Goal: Check status: Check status

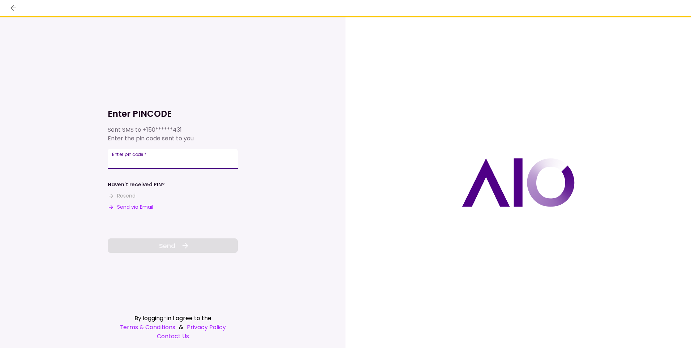
click at [153, 159] on input "Enter pin code   *" at bounding box center [173, 159] width 130 height 20
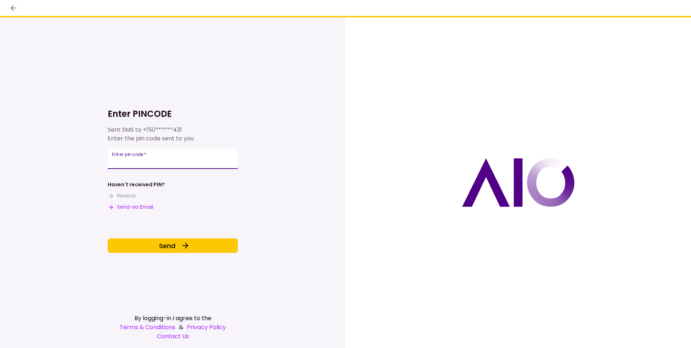
type input "******"
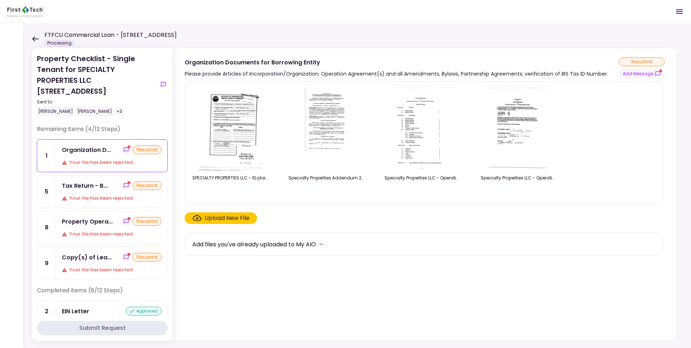
click at [36, 36] on icon at bounding box center [35, 38] width 7 height 5
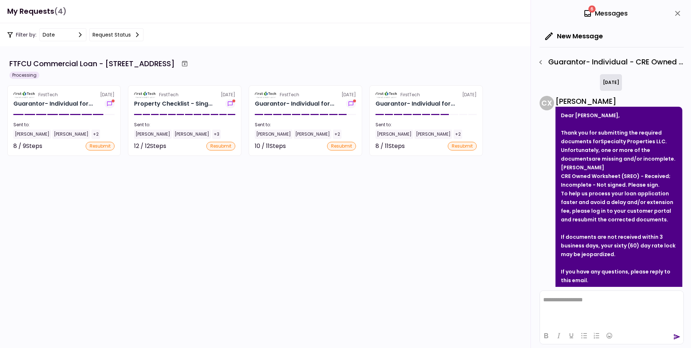
scroll to position [39, 0]
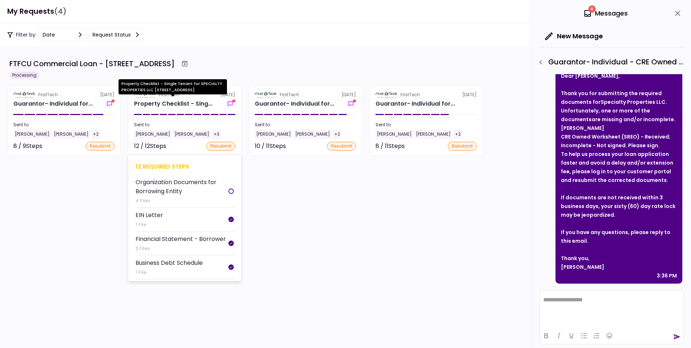
click at [197, 103] on div "Property Checklist - Sing..." at bounding box center [173, 103] width 78 height 9
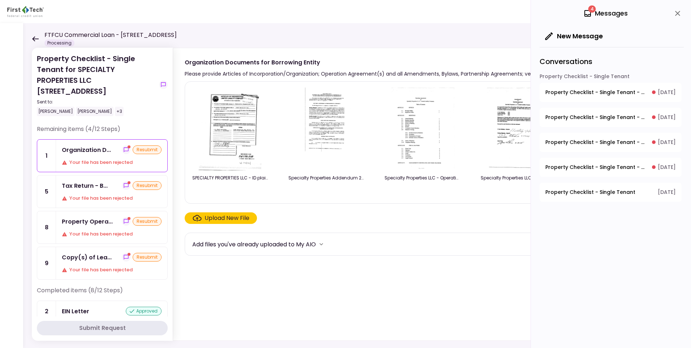
click at [634, 91] on span "Property Checklist - Single Tenant - Copy(s) of Lease(s) and Amendment(s)" at bounding box center [596, 93] width 102 height 8
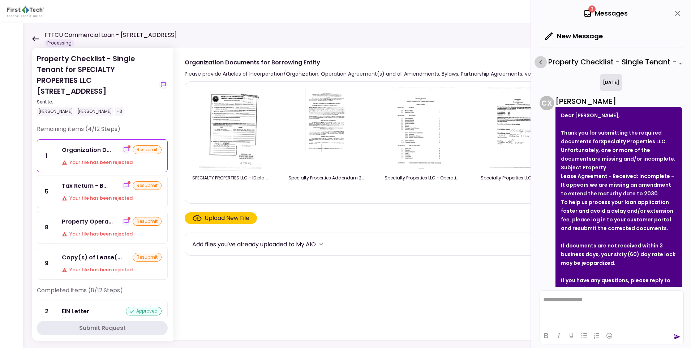
click at [540, 63] on icon "button" at bounding box center [540, 62] width 9 height 9
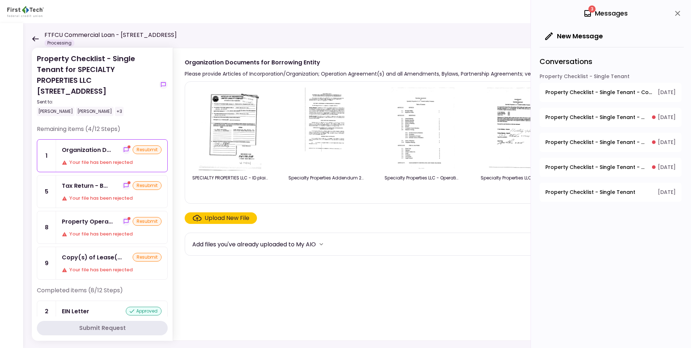
click at [585, 116] on span "Property Checklist - Single Tenant - Property Operating Statements" at bounding box center [596, 117] width 102 height 8
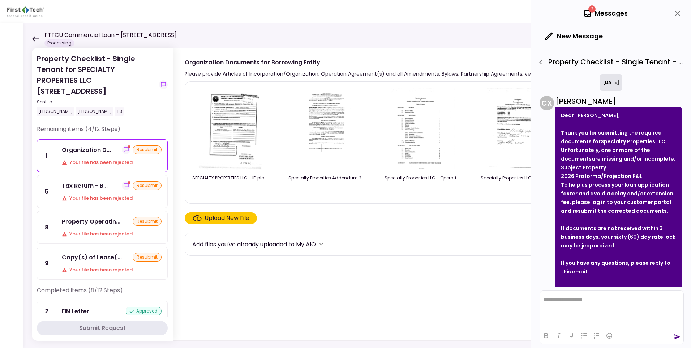
scroll to position [31, 0]
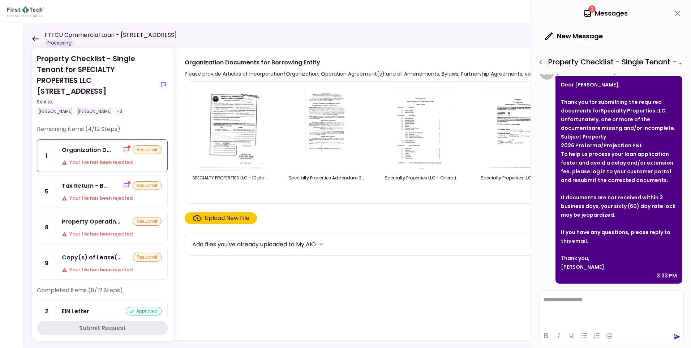
click at [542, 63] on icon "button" at bounding box center [540, 62] width 9 height 9
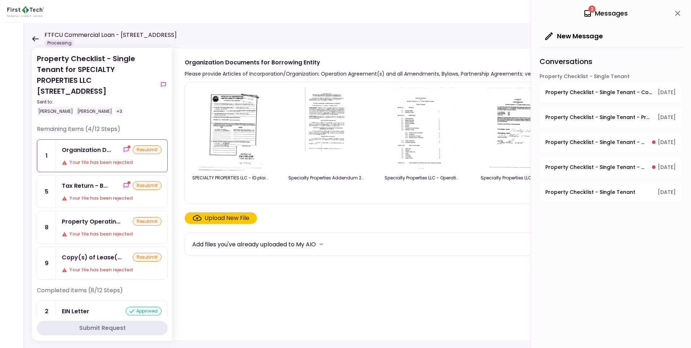
click at [565, 145] on span "Property Checklist - Single Tenant - Tax Return - Borrower" at bounding box center [596, 142] width 102 height 8
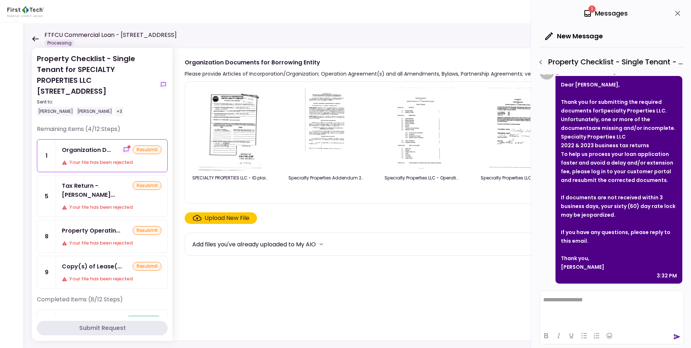
click at [540, 59] on icon "button" at bounding box center [540, 62] width 9 height 9
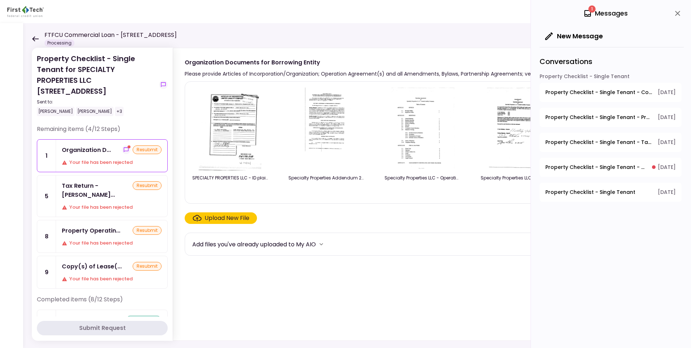
click at [558, 162] on button "Property Checklist - Single Tenant - Organization Documents for Borrowing Entit…" at bounding box center [611, 167] width 142 height 19
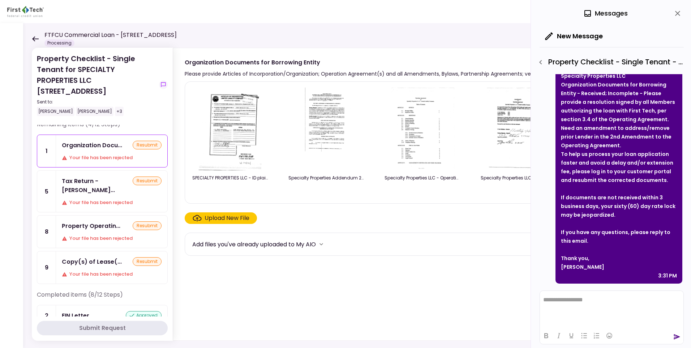
scroll to position [0, 0]
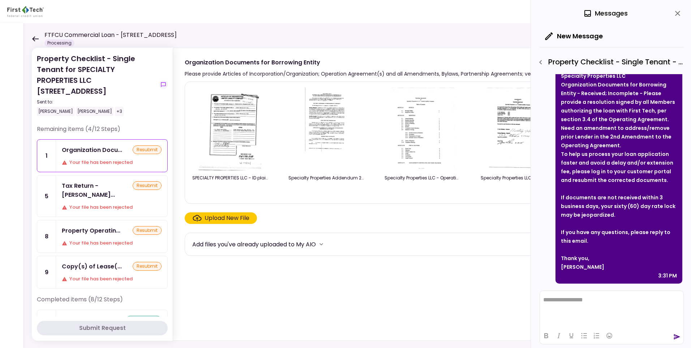
click at [34, 38] on icon at bounding box center [35, 38] width 7 height 5
